Goal: Transaction & Acquisition: Purchase product/service

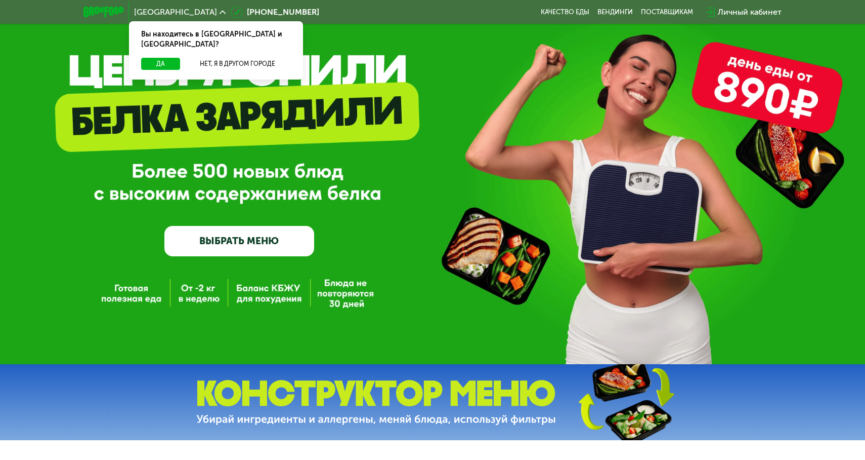
scroll to position [41, 0]
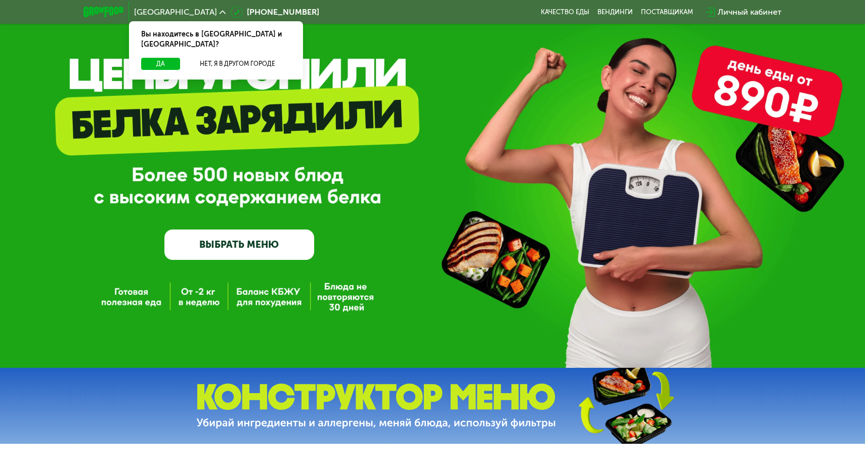
click at [289, 240] on link "ВЫБРАТЬ МЕНЮ" at bounding box center [239, 244] width 150 height 30
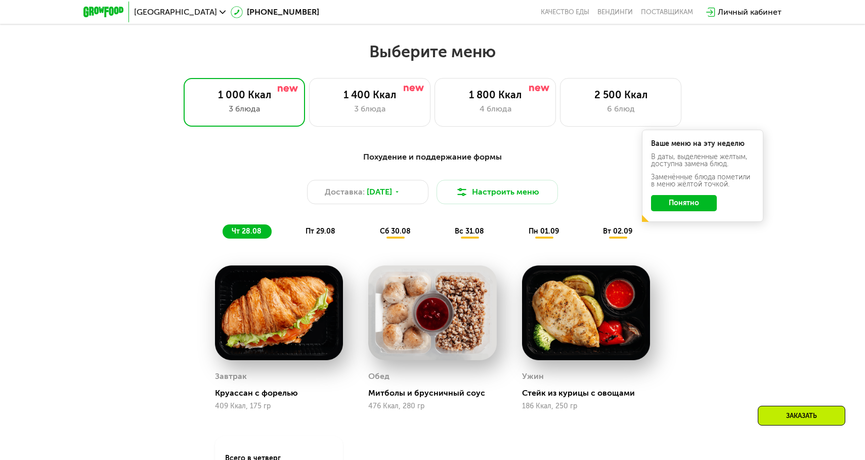
scroll to position [481, 0]
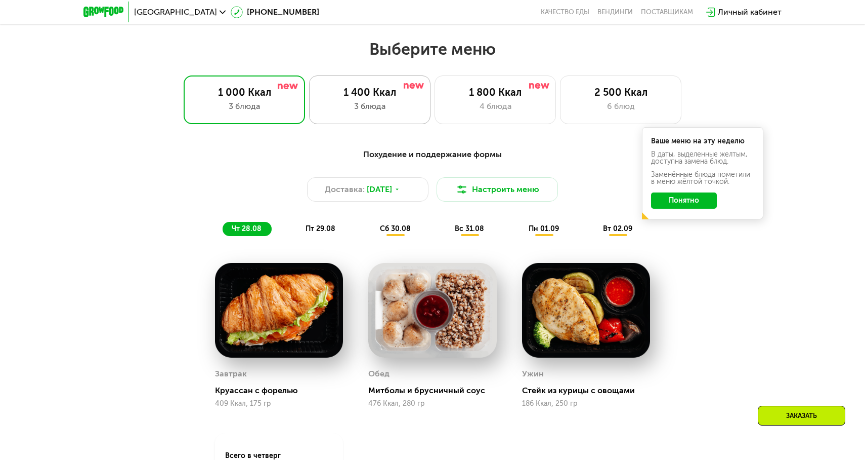
click at [435, 98] on div "1 400 Ккал 3 блюда" at bounding box center [495, 99] width 121 height 49
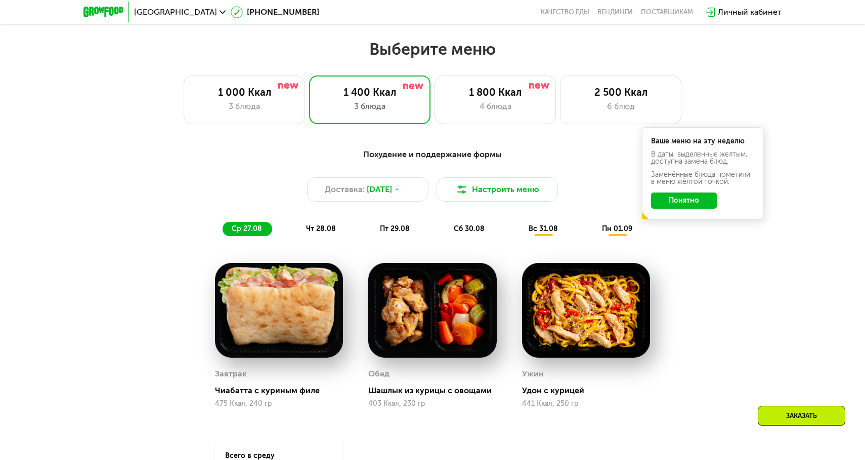
click at [681, 206] on button "Понятно" at bounding box center [684, 200] width 66 height 16
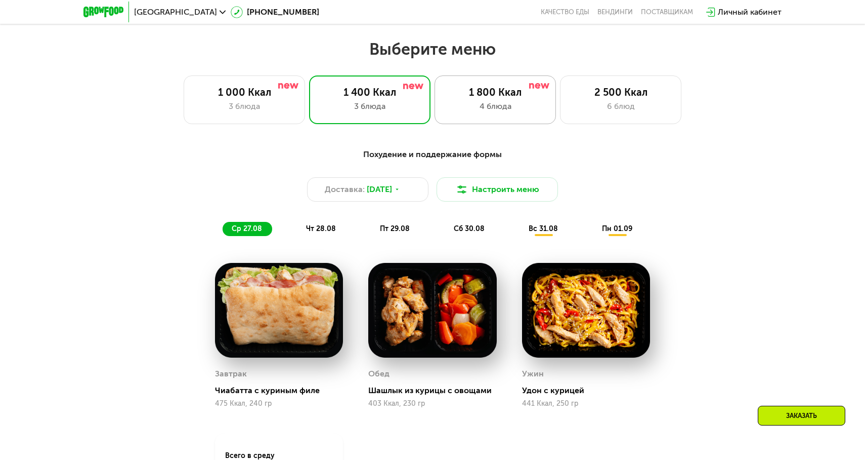
click at [520, 109] on div "4 блюда" at bounding box center [495, 106] width 100 height 12
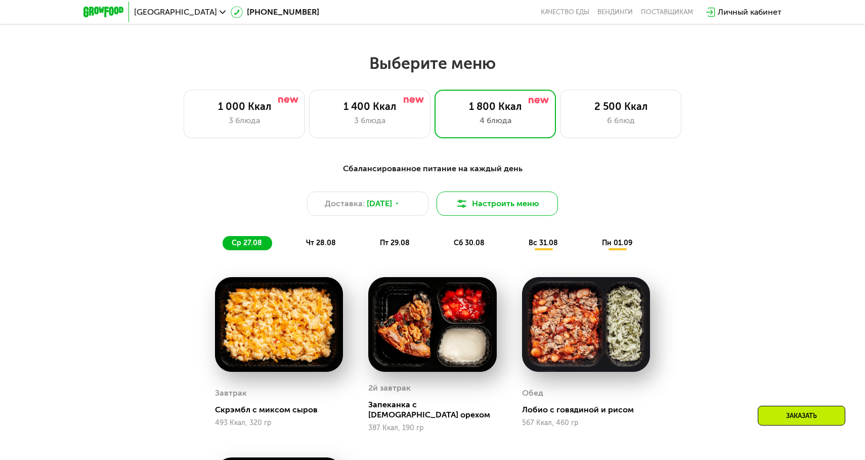
scroll to position [472, 0]
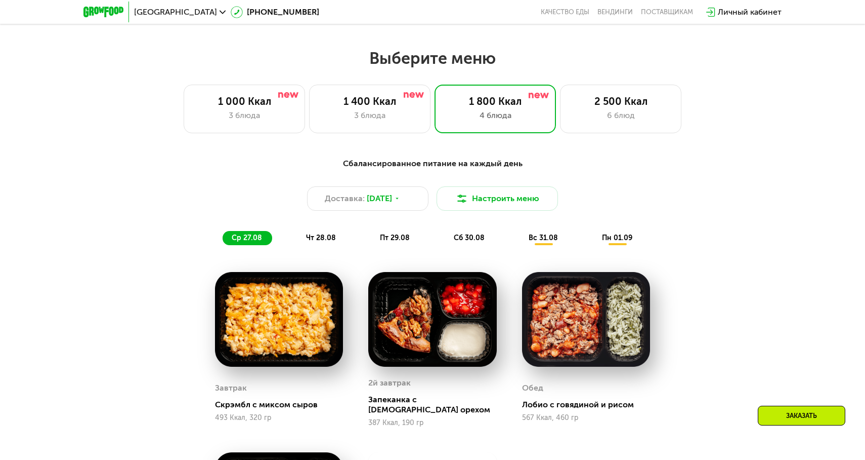
click at [371, 231] on div "чт 28.08" at bounding box center [395, 238] width 49 height 14
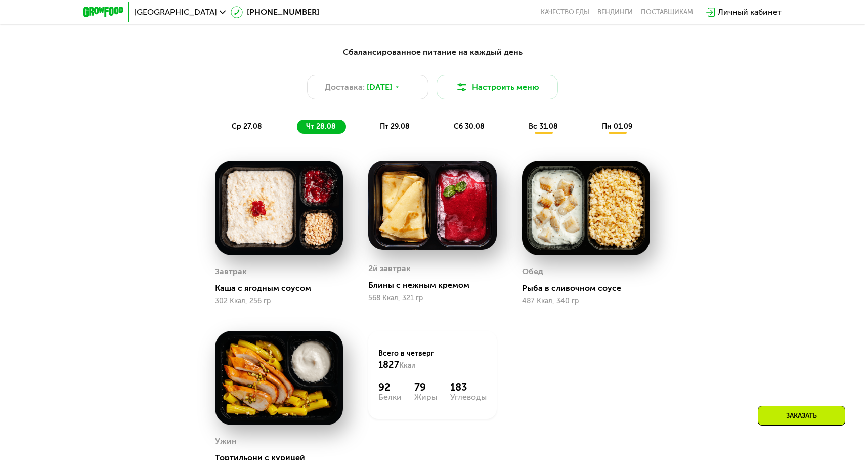
scroll to position [584, 0]
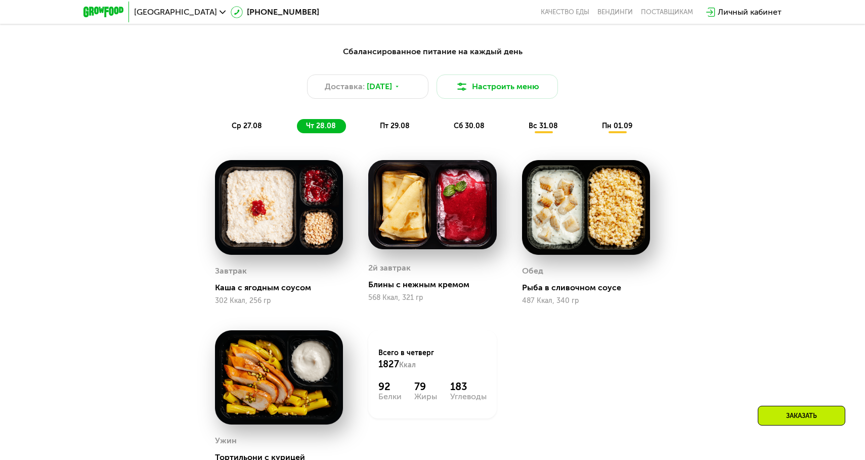
click at [401, 126] on span "пт 29.08" at bounding box center [395, 125] width 30 height 9
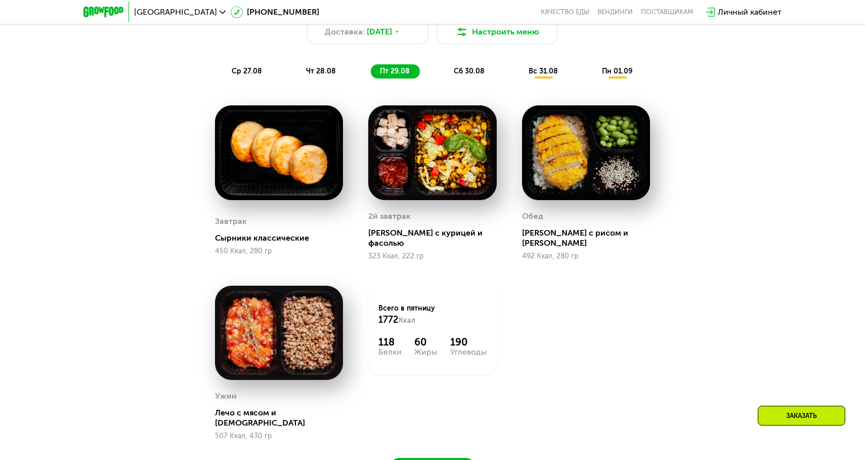
scroll to position [639, 0]
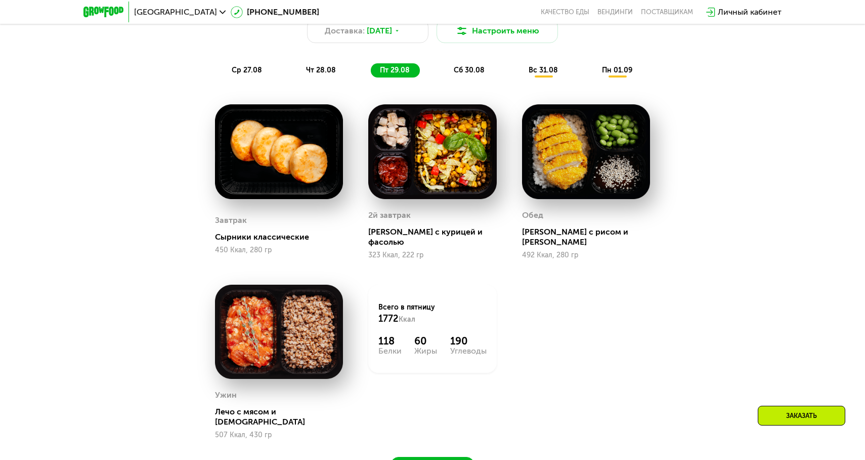
click at [520, 76] on div "сб 30.08" at bounding box center [544, 70] width 49 height 14
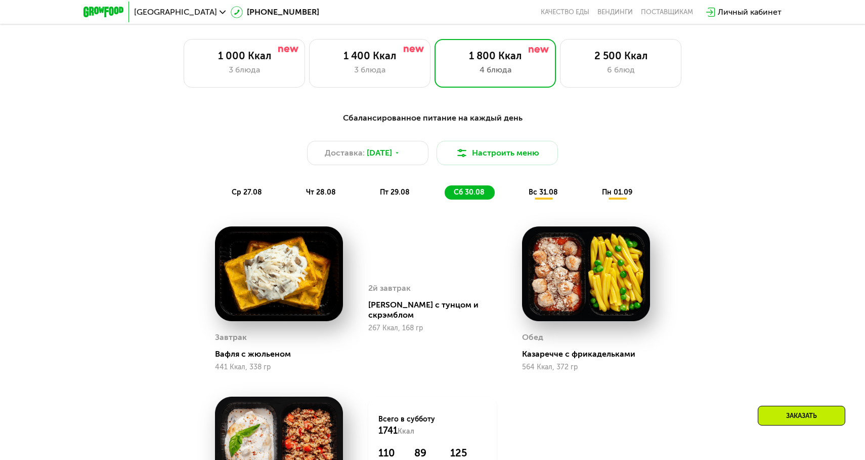
scroll to position [511, 0]
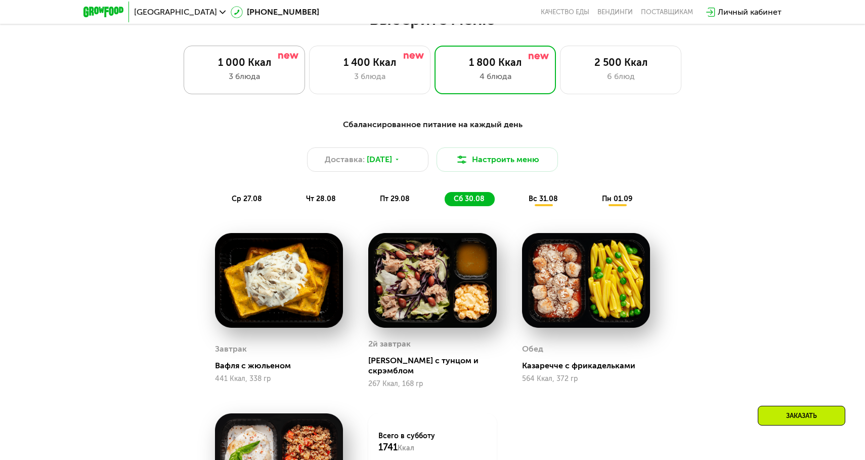
click at [242, 78] on div "3 блюда" at bounding box center [244, 76] width 100 height 12
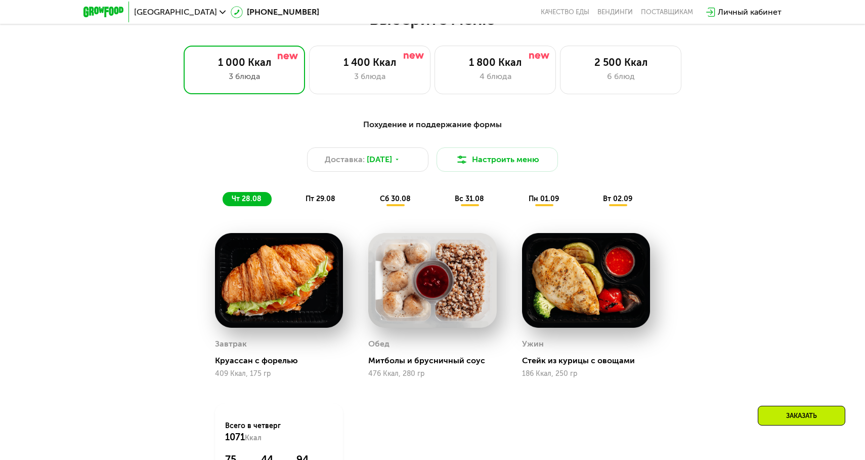
click at [330, 194] on span "пт 29.08" at bounding box center [321, 198] width 30 height 9
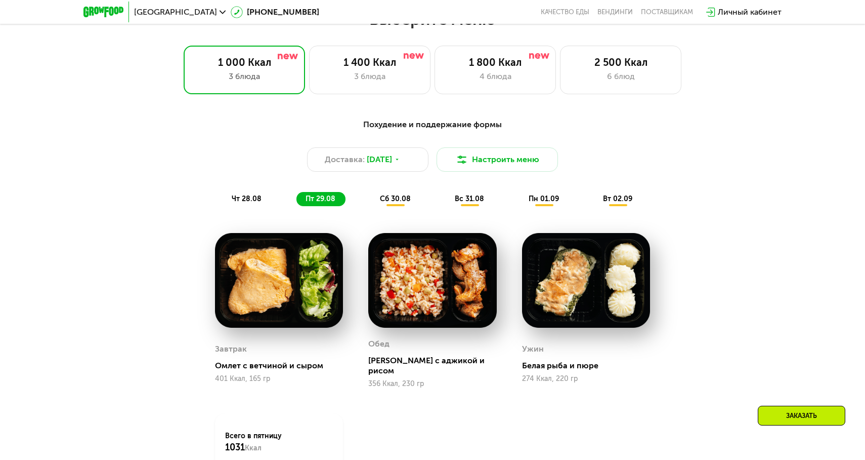
click at [384, 200] on span "сб 30.08" at bounding box center [395, 198] width 31 height 9
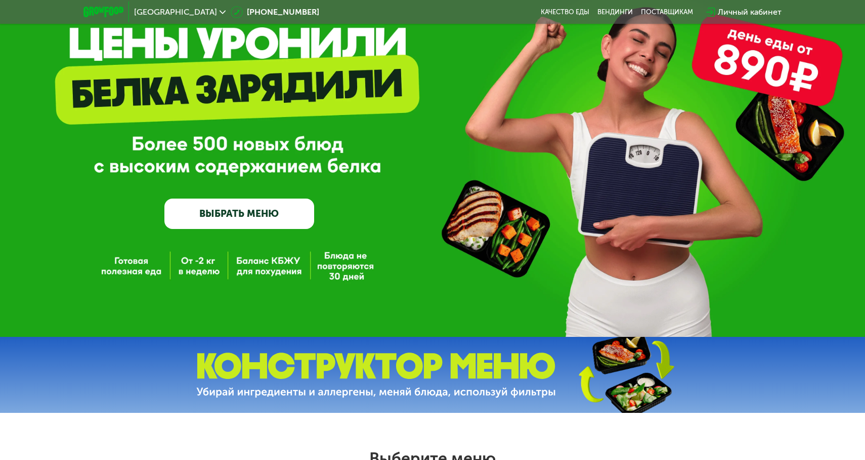
scroll to position [0, 0]
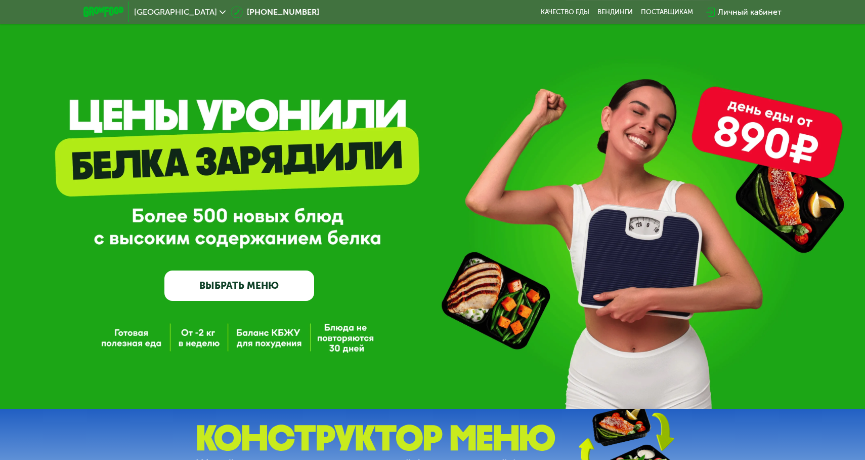
click at [289, 304] on div "GrowFood — доставка правильного питания ВЫБРАТЬ МЕНЮ" at bounding box center [432, 204] width 865 height 408
click at [289, 302] on div "GrowFood — доставка правильного питания ВЫБРАТЬ МЕНЮ" at bounding box center [432, 204] width 865 height 408
click at [288, 286] on link "ВЫБРАТЬ МЕНЮ" at bounding box center [239, 285] width 150 height 30
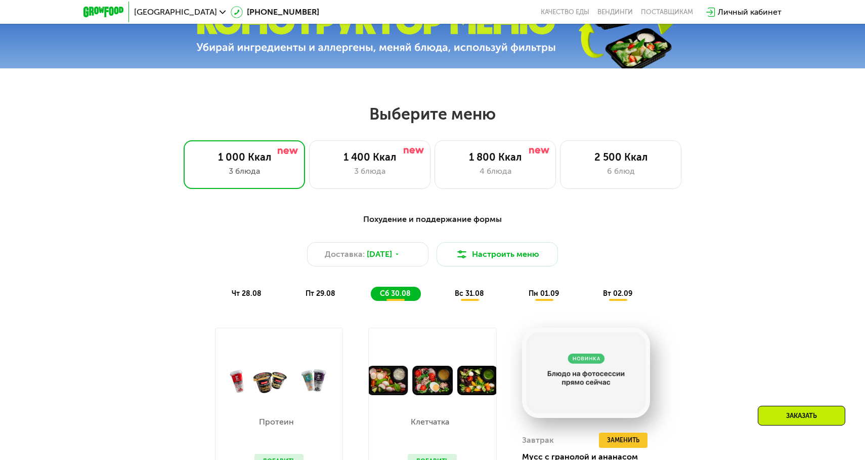
scroll to position [415, 0]
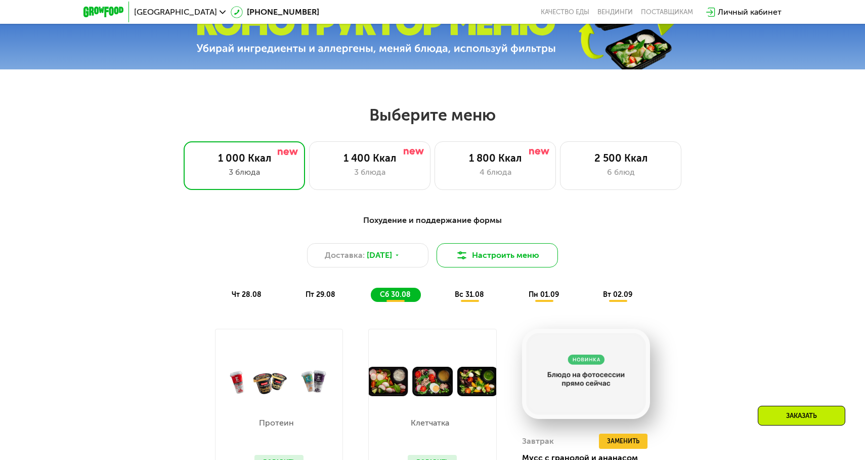
click at [491, 260] on button "Настроить меню" at bounding box center [497, 255] width 121 height 24
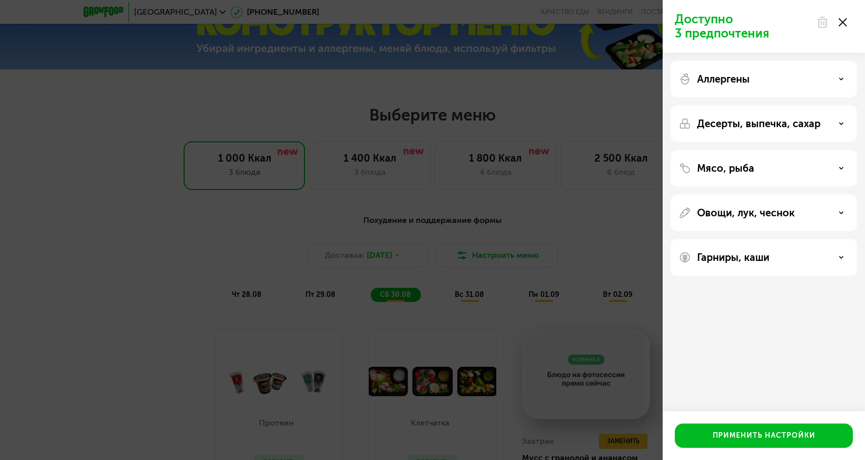
click at [778, 105] on div "Аллергены" at bounding box center [764, 123] width 186 height 36
click at [778, 81] on div "Аллергены" at bounding box center [764, 79] width 170 height 12
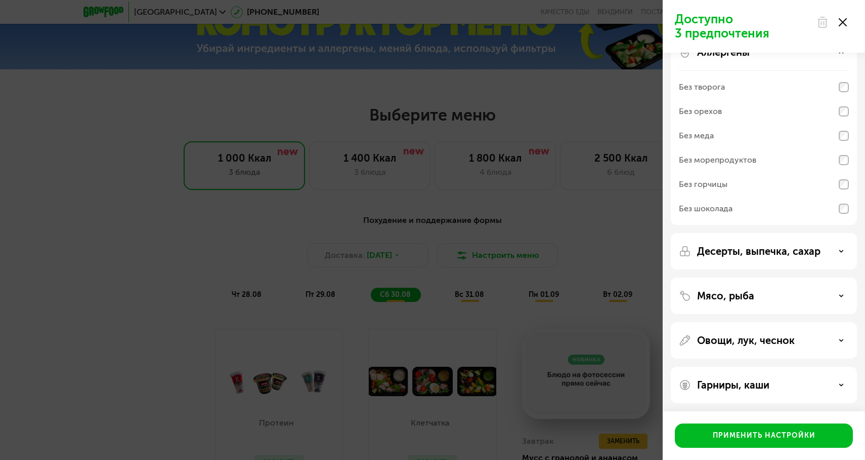
scroll to position [29, 0]
click at [730, 380] on p "Гарниры, каши" at bounding box center [733, 383] width 72 height 12
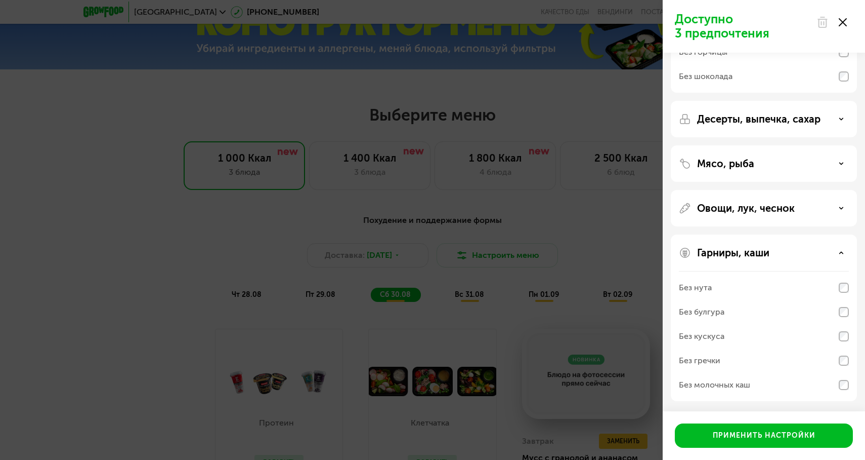
click at [718, 333] on div "Без кускуса" at bounding box center [702, 336] width 46 height 12
click at [718, 317] on div "Без булгура" at bounding box center [702, 312] width 46 height 12
click at [719, 289] on div "Без нута" at bounding box center [764, 287] width 170 height 24
click at [708, 389] on div "Без молочных каш" at bounding box center [714, 385] width 71 height 12
click at [712, 384] on div "Без молочных каш" at bounding box center [714, 385] width 71 height 12
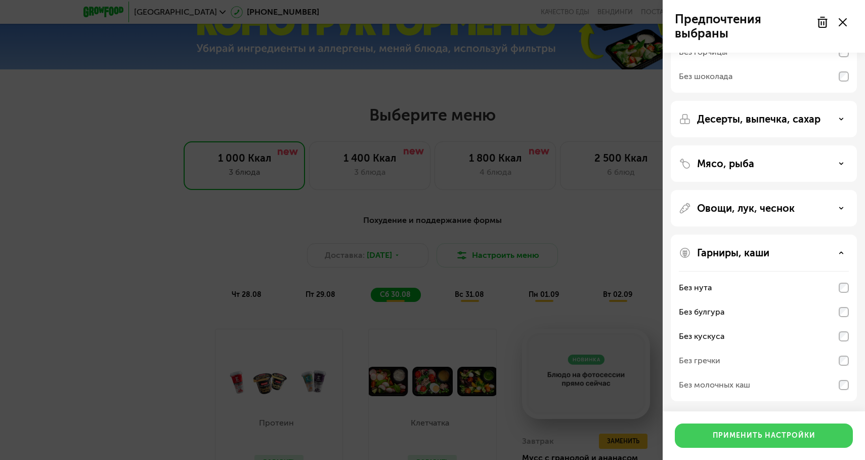
click at [733, 430] on div "Применить настройки" at bounding box center [764, 435] width 103 height 10
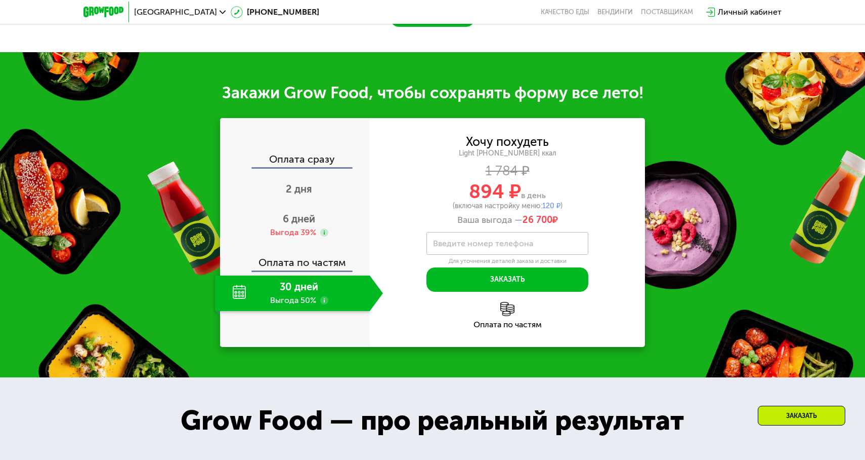
scroll to position [1105, 0]
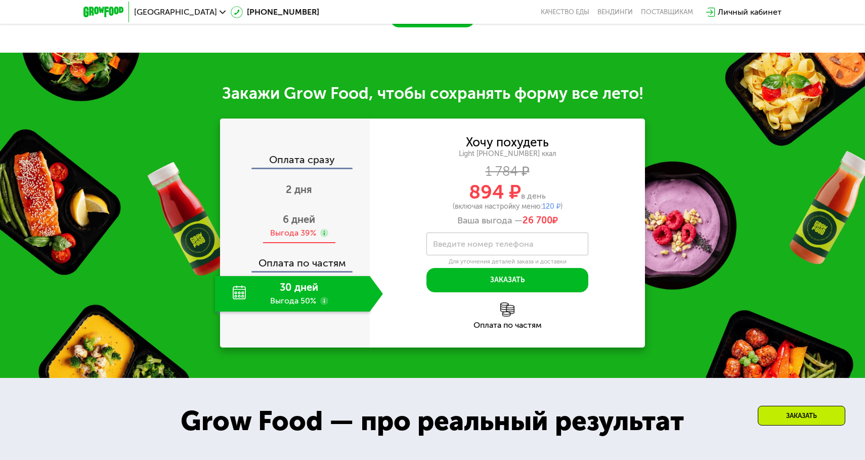
click at [308, 224] on span "6 дней" at bounding box center [299, 219] width 32 height 12
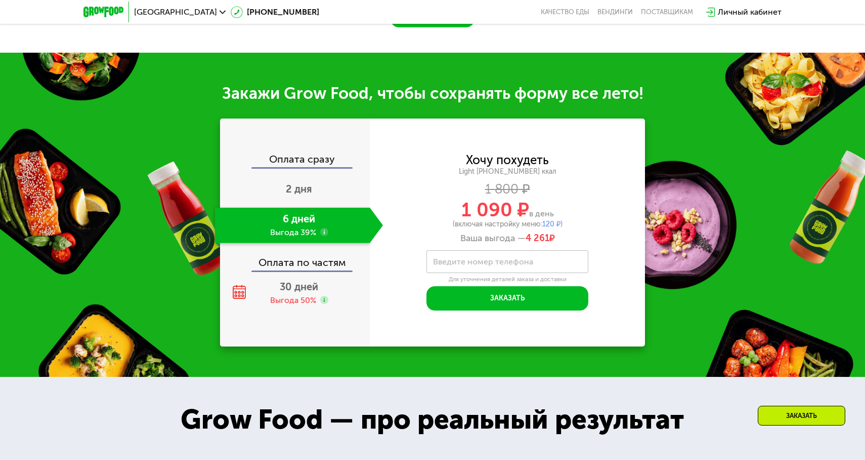
click at [466, 233] on div "Ваша выгода — 4 261 ₽" at bounding box center [507, 238] width 275 height 11
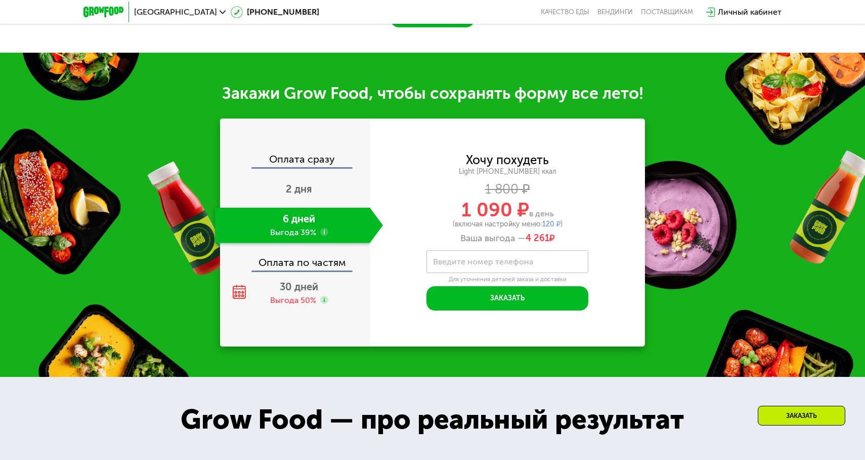
click at [496, 224] on div "(включая настройку меню: 120 ₽ )" at bounding box center [507, 224] width 275 height 7
click at [473, 263] on label "Введите номер телефона" at bounding box center [483, 262] width 100 height 6
click at [473, 263] on input "Введите номер телефона" at bounding box center [508, 261] width 162 height 23
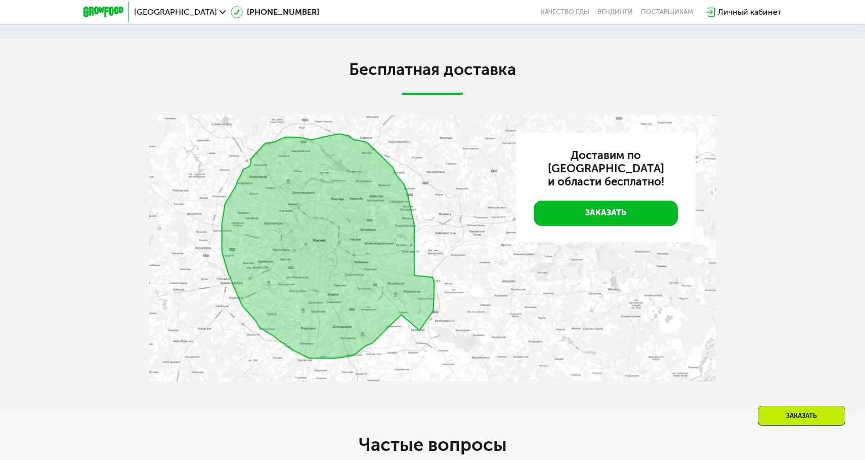
scroll to position [2244, 0]
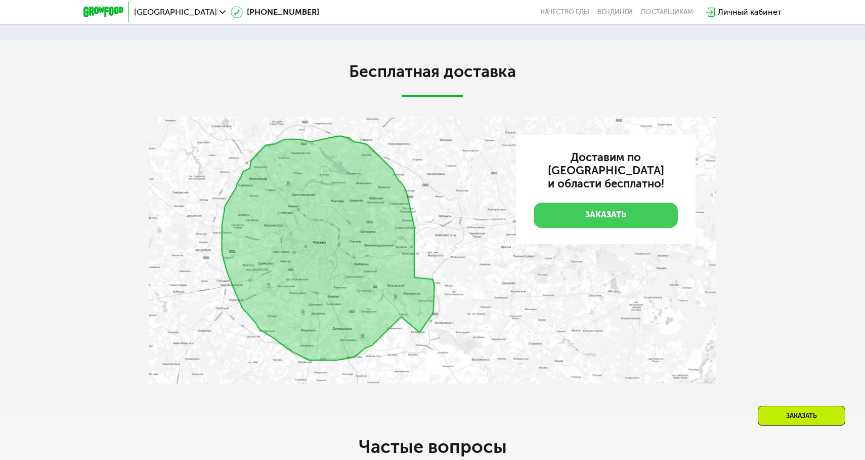
click at [658, 203] on link "Заказать" at bounding box center [606, 214] width 144 height 25
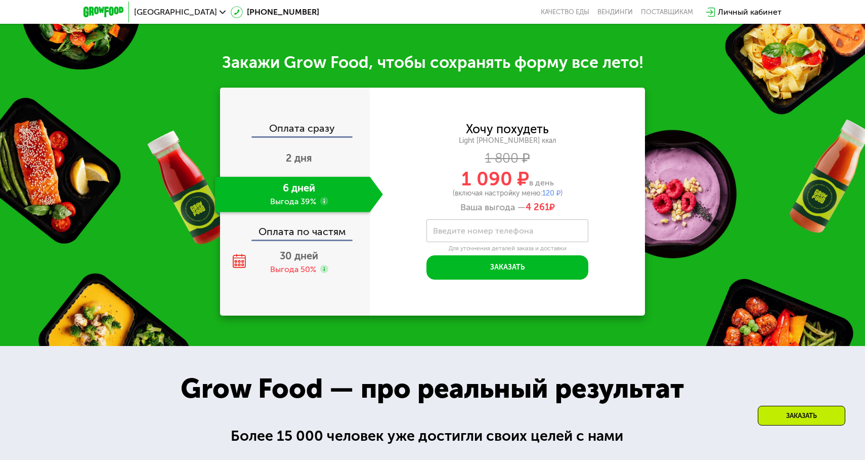
scroll to position [1134, 0]
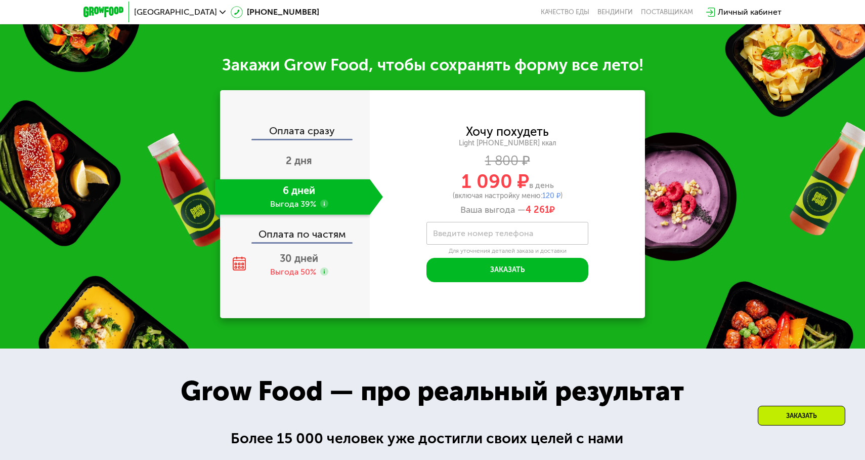
click at [157, 10] on span "[GEOGRAPHIC_DATA]" at bounding box center [175, 12] width 83 height 8
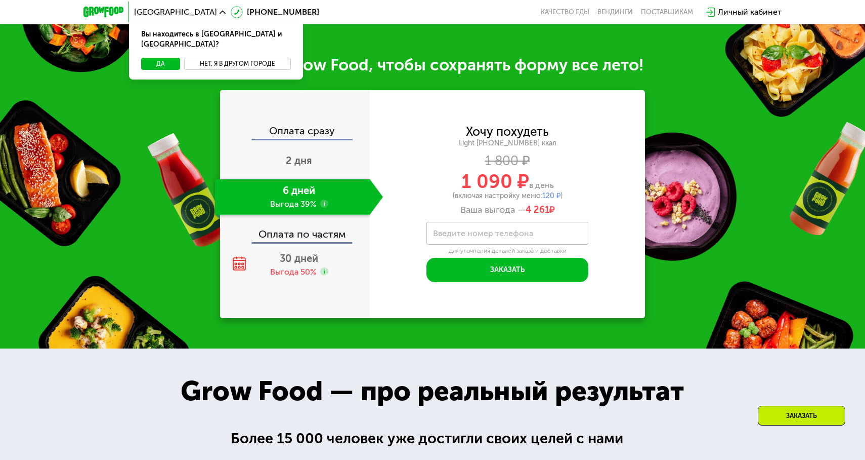
click at [193, 58] on button "Нет, я в другом городе" at bounding box center [237, 64] width 107 height 12
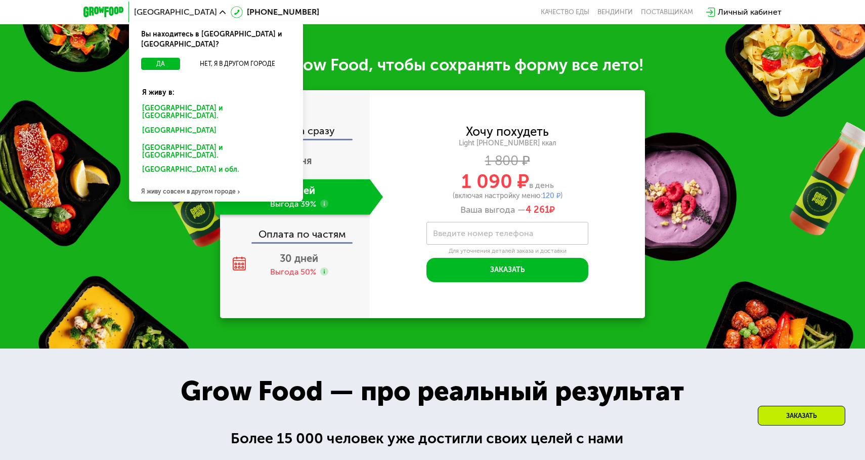
click at [156, 141] on div "[GEOGRAPHIC_DATA]" at bounding box center [216, 151] width 162 height 21
